Goal: Find specific page/section: Find specific page/section

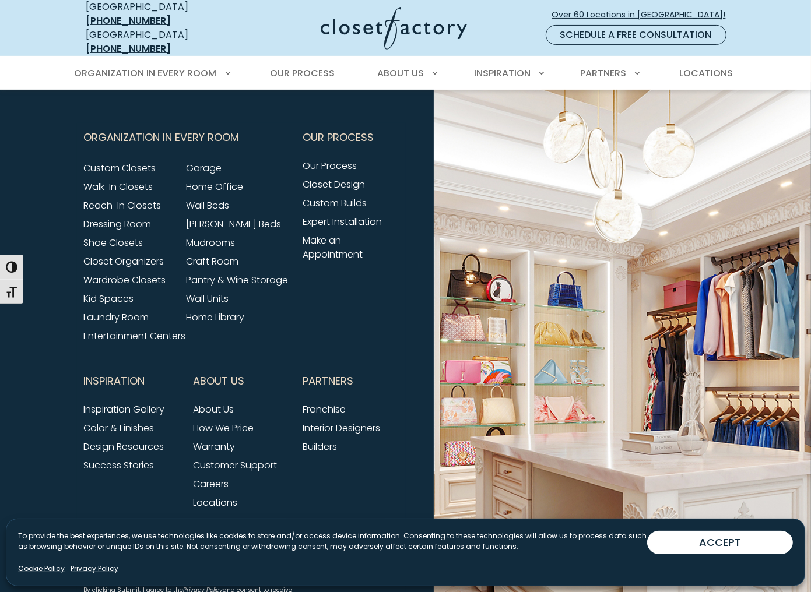
scroll to position [4343, 0]
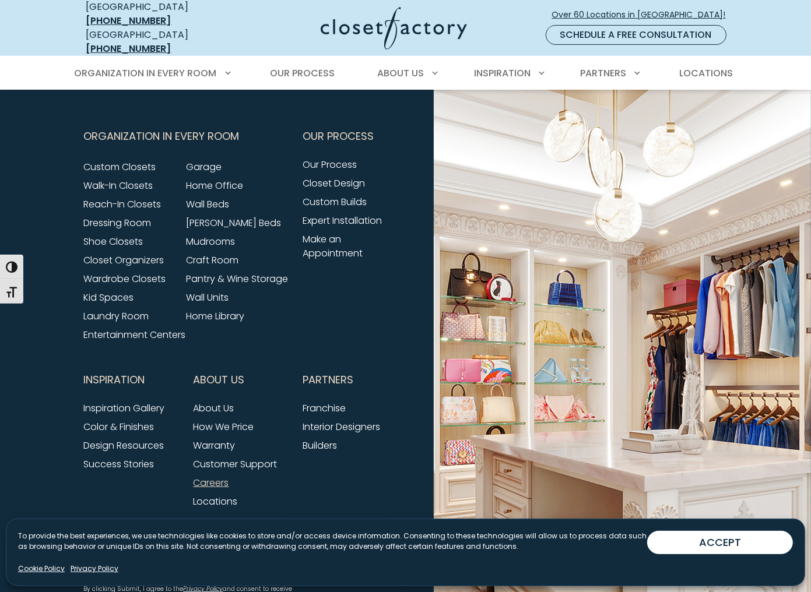
click at [193, 476] on link "Careers" at bounding box center [211, 482] width 36 height 13
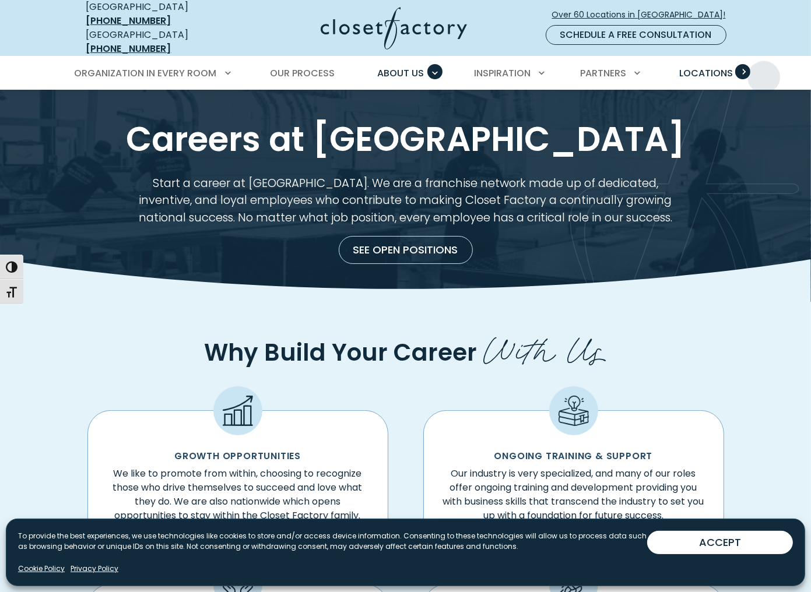
click at [732, 68] on span "Locations" at bounding box center [706, 72] width 54 height 13
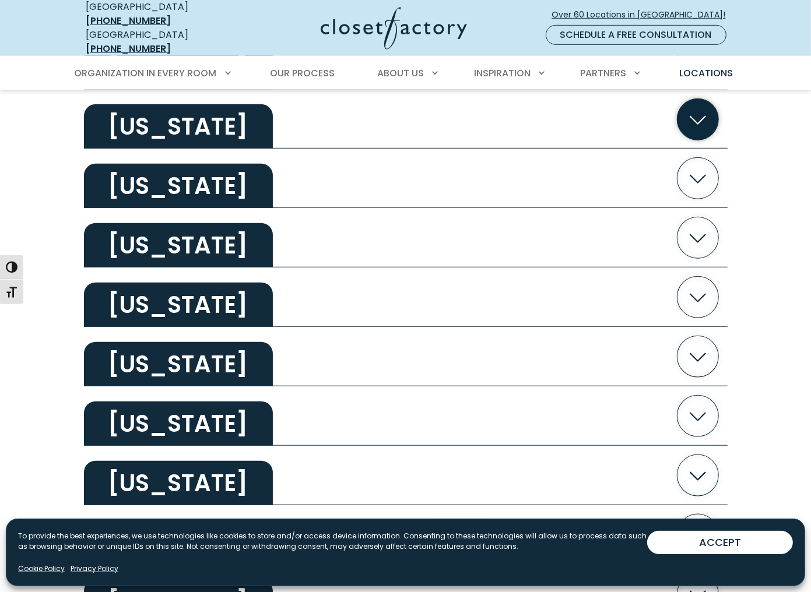
scroll to position [758, 0]
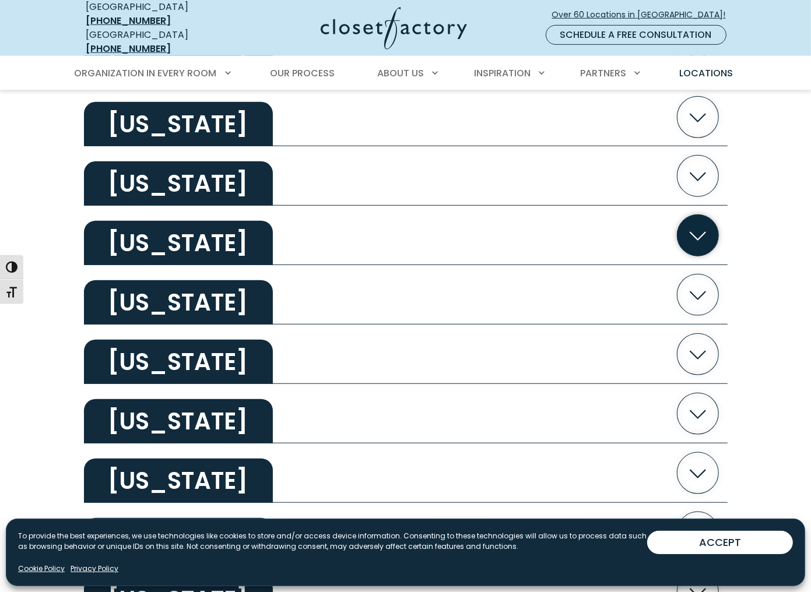
click at [115, 224] on h2 "Florida" at bounding box center [178, 243] width 189 height 44
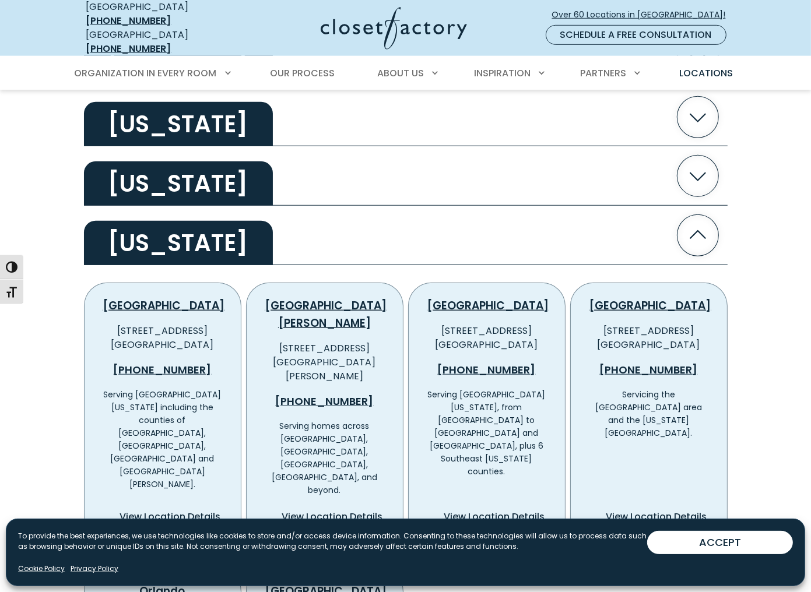
click at [495, 510] on span "View Location Details" at bounding box center [493, 517] width 101 height 14
